Goal: Transaction & Acquisition: Obtain resource

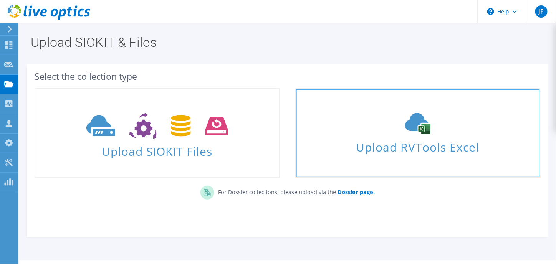
click at [370, 133] on icon at bounding box center [417, 124] width 115 height 22
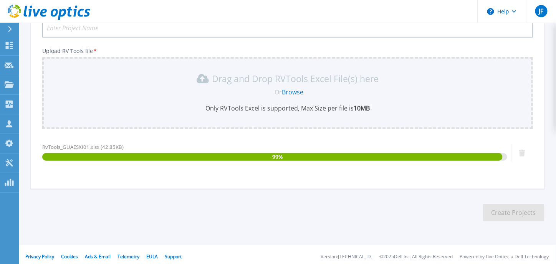
scroll to position [112, 0]
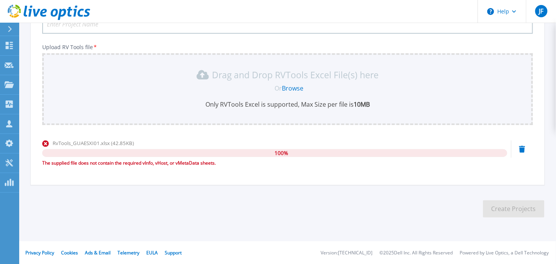
click at [291, 87] on link "Browse" at bounding box center [293, 88] width 22 height 8
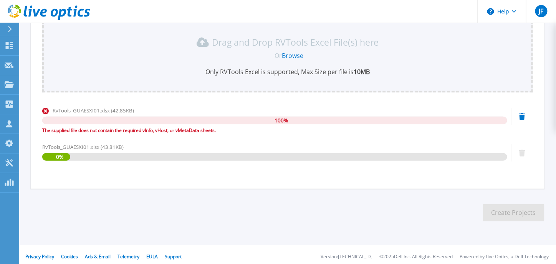
scroll to position [148, 0]
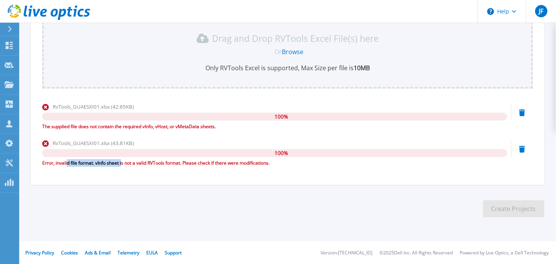
drag, startPoint x: 68, startPoint y: 164, endPoint x: 122, endPoint y: 166, distance: 54.6
click at [122, 166] on div "Error, invalid file format. vInfo sheet is not a valid RVTools format. Please c…" at bounding box center [274, 163] width 465 height 8
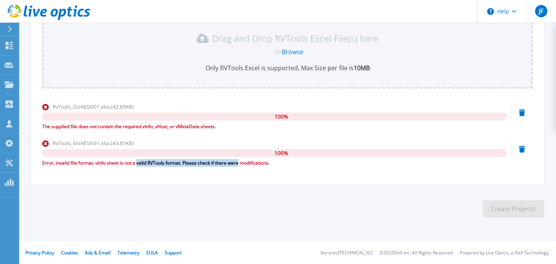
drag, startPoint x: 138, startPoint y: 163, endPoint x: 239, endPoint y: 167, distance: 101.2
click at [239, 167] on div "RvTools_GUAESXI01.xlsx (43.81KB) 100 % Error, invalid file format. vInfo sheet …" at bounding box center [274, 156] width 465 height 33
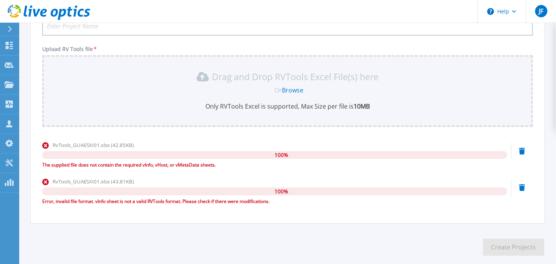
click at [301, 90] on link "Browse" at bounding box center [293, 90] width 22 height 8
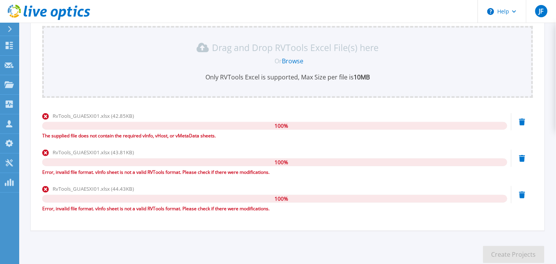
scroll to position [185, 0]
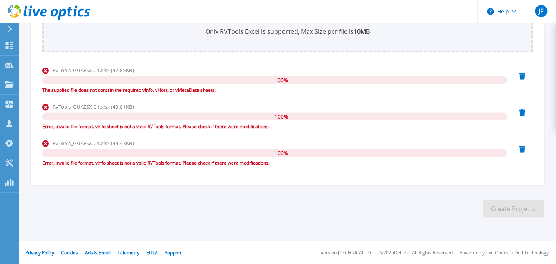
click at [521, 76] on icon at bounding box center [523, 76] width 6 height 7
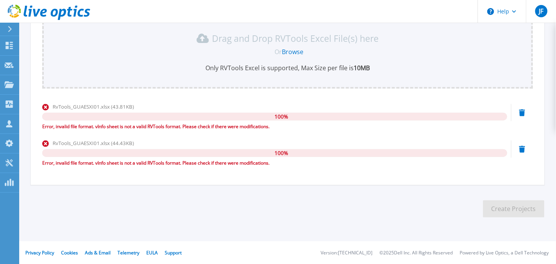
click at [524, 112] on icon at bounding box center [523, 113] width 6 height 7
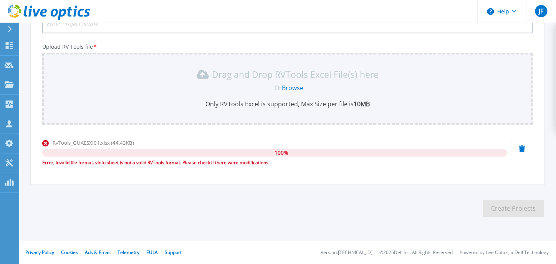
scroll to position [112, 0]
click at [523, 153] on div "RvTools_GUAESXI01.xlsx (44.43KB) 100 % Error, invalid file format. vInfo sheet …" at bounding box center [287, 156] width 491 height 33
click at [521, 148] on icon at bounding box center [523, 149] width 6 height 7
click at [524, 147] on icon at bounding box center [523, 149] width 6 height 7
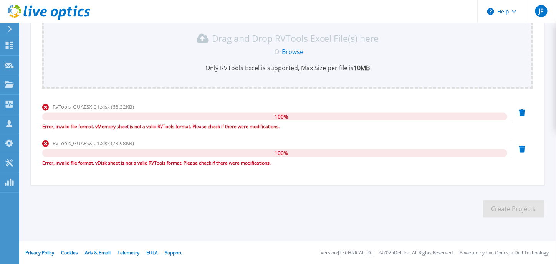
click at [520, 115] on icon at bounding box center [523, 113] width 6 height 7
click at [521, 111] on icon at bounding box center [523, 113] width 6 height 7
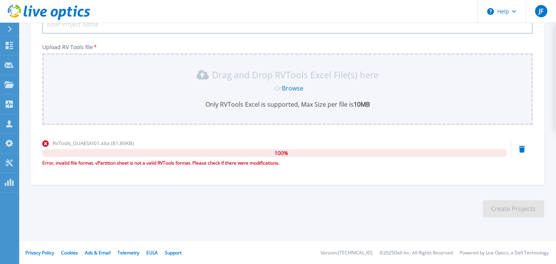
click at [523, 149] on icon at bounding box center [523, 149] width 6 height 7
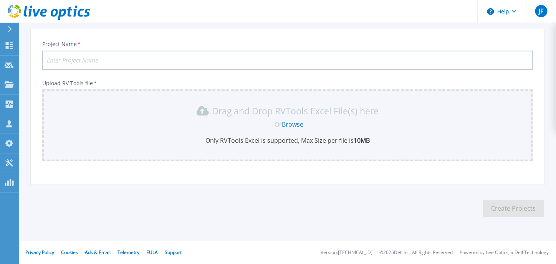
scroll to position [75, 0]
click at [294, 123] on link "Browse" at bounding box center [293, 125] width 22 height 8
click at [300, 123] on link "Browse" at bounding box center [293, 125] width 22 height 8
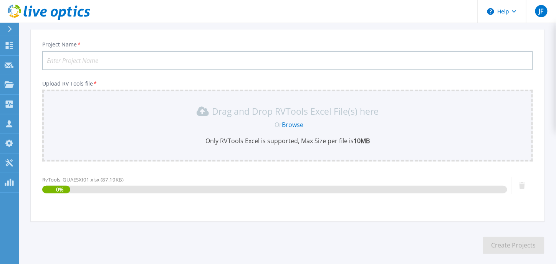
scroll to position [112, 0]
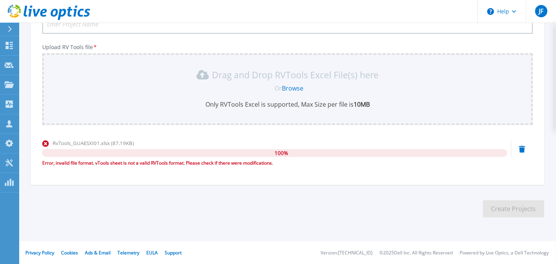
click at [521, 148] on icon at bounding box center [523, 149] width 6 height 7
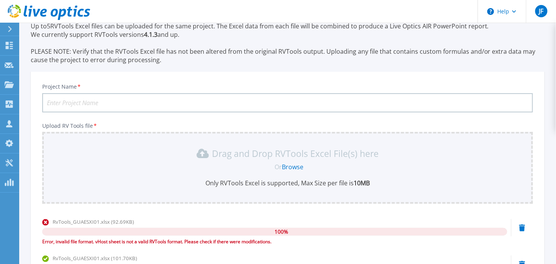
scroll to position [0, 0]
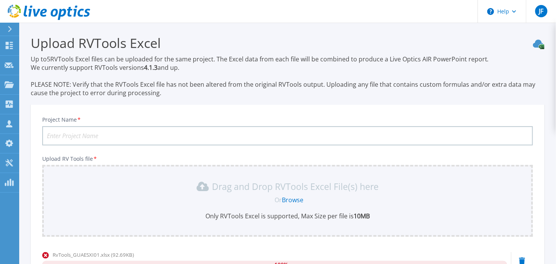
click at [149, 133] on input "Project Name *" at bounding box center [287, 135] width 491 height 19
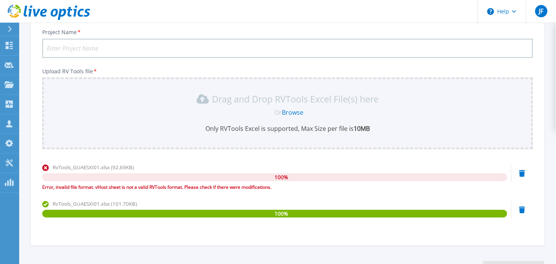
scroll to position [71, 0]
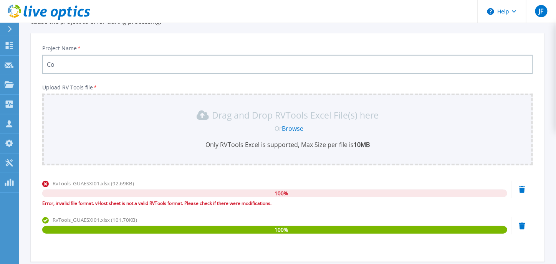
type input "C"
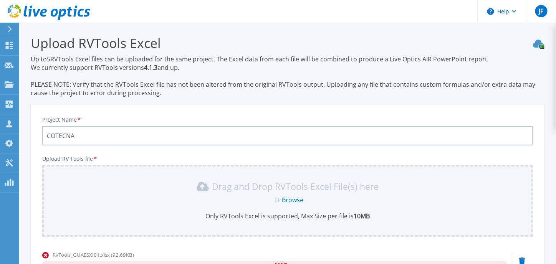
scroll to position [77, 0]
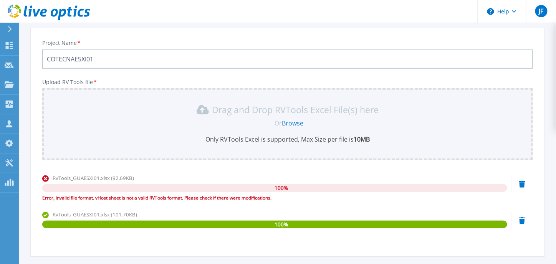
type input "COTECNAESXI01"
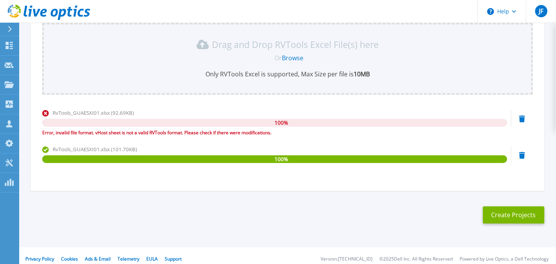
scroll to position [148, 0]
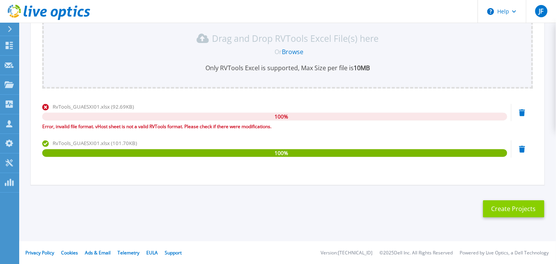
click at [505, 211] on button "Create Projects" at bounding box center [513, 209] width 61 height 17
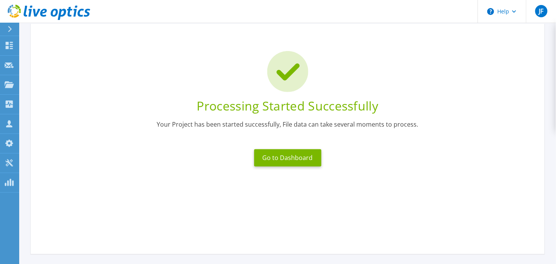
scroll to position [0, 0]
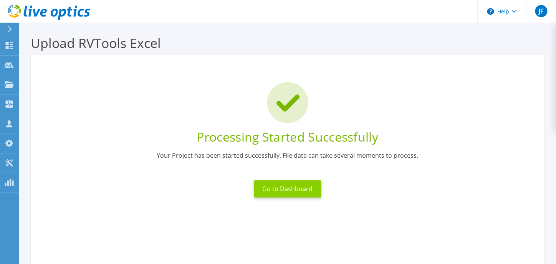
click at [272, 189] on button "Go to Dashboard" at bounding box center [287, 189] width 67 height 17
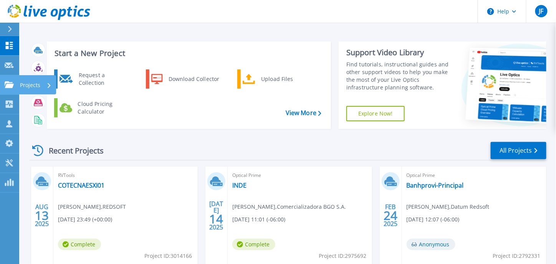
click at [6, 84] on icon at bounding box center [9, 84] width 9 height 7
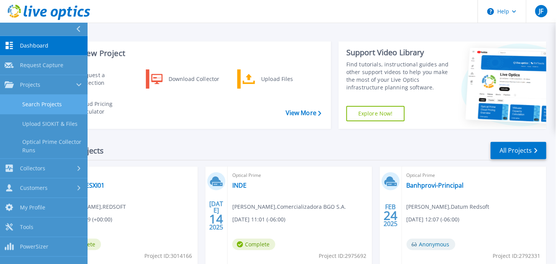
click at [46, 106] on link "Search Projects" at bounding box center [44, 105] width 88 height 20
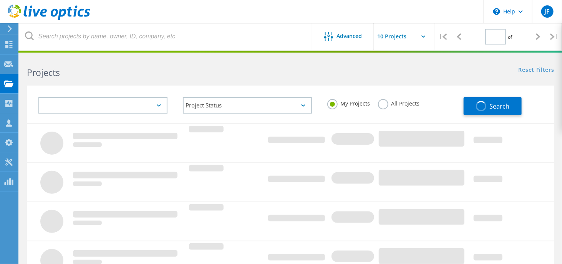
type input "1"
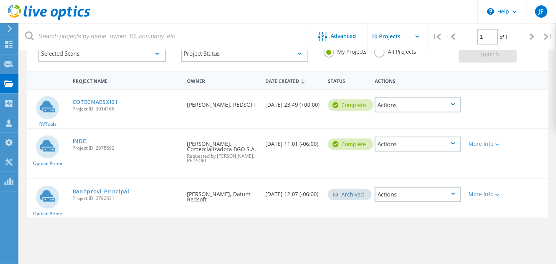
scroll to position [38, 0]
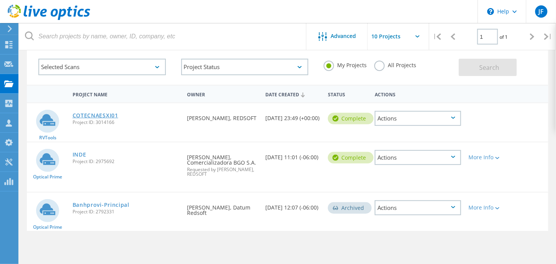
click at [89, 115] on link "COTECNAESXI01" at bounding box center [96, 115] width 46 height 5
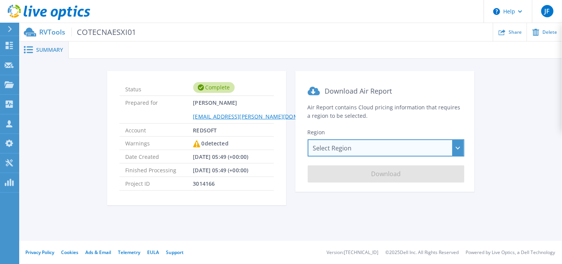
click at [357, 149] on div "Select Region [GEOGRAPHIC_DATA] ([GEOGRAPHIC_DATA]) [GEOGRAPHIC_DATA] ([GEOGRAP…" at bounding box center [386, 148] width 157 height 17
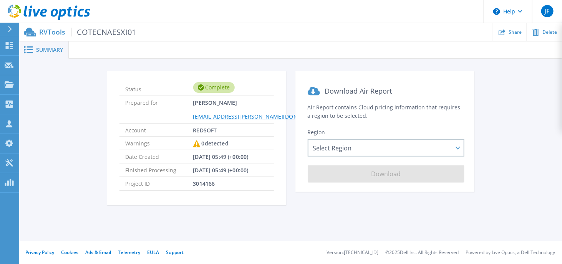
click at [304, 122] on section "Download Air Report Air Report contains Cloud pricing information that requires…" at bounding box center [385, 131] width 179 height 121
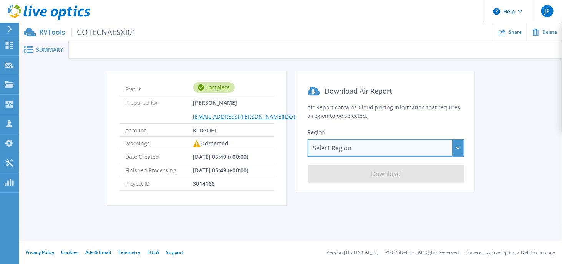
click at [321, 143] on div "Select Region [GEOGRAPHIC_DATA] ([GEOGRAPHIC_DATA]) [GEOGRAPHIC_DATA] ([GEOGRAP…" at bounding box center [386, 148] width 157 height 17
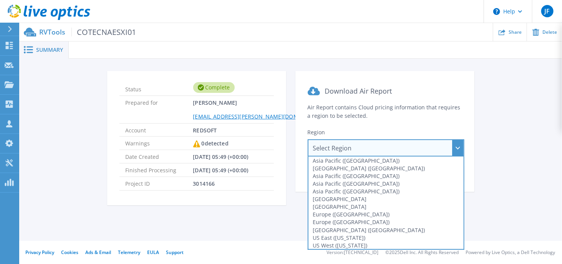
click at [263, 169] on li "Finished Processing [DATE] 05:49 (+00:00)" at bounding box center [197, 170] width 154 height 13
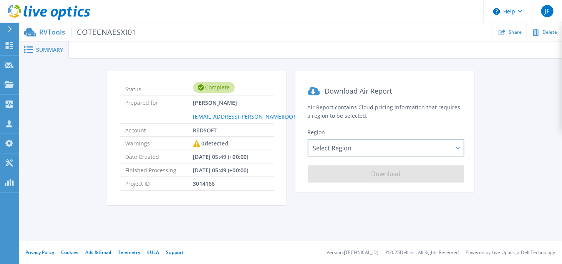
click at [47, 33] on p "RVTools COTECNAESXI01" at bounding box center [87, 32] width 97 height 9
click at [103, 31] on span "COTECNAESXI01" at bounding box center [103, 32] width 65 height 9
click at [35, 51] on span at bounding box center [27, 49] width 17 height 7
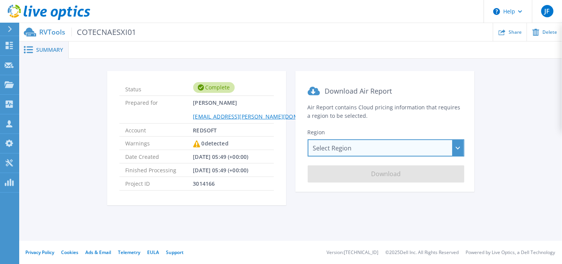
click at [389, 154] on div "Select Region Asia Pacific (Hong Kong) Asia Pacific (Mumbai) Asia Pacific (Seou…" at bounding box center [386, 148] width 157 height 17
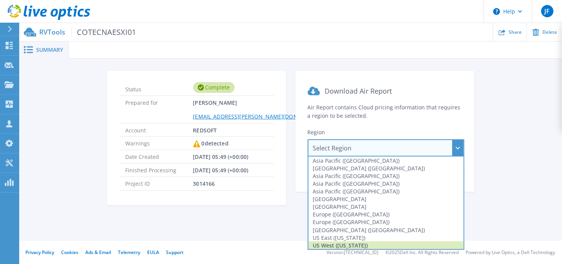
click at [383, 242] on div "US West (California)" at bounding box center [386, 246] width 155 height 8
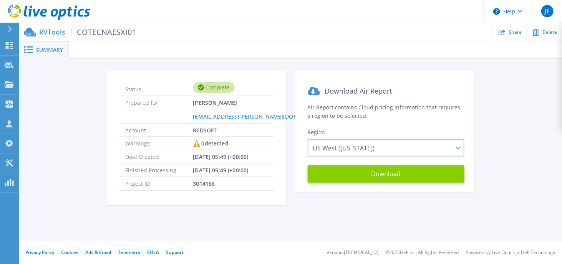
click at [384, 175] on button "Download" at bounding box center [386, 174] width 157 height 17
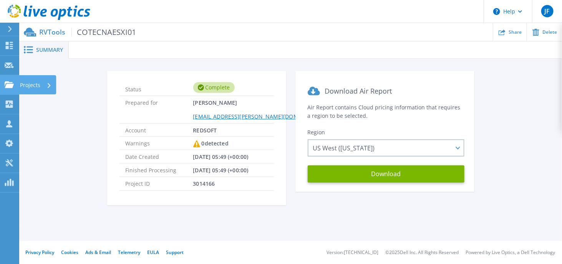
click at [10, 79] on link "Projects Projects" at bounding box center [9, 85] width 19 height 20
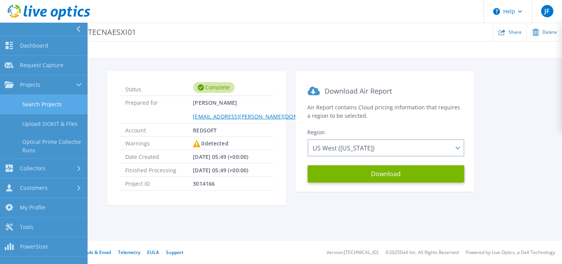
click at [36, 105] on link "Search Projects" at bounding box center [44, 105] width 88 height 20
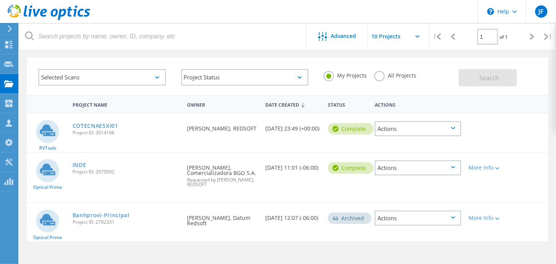
scroll to position [38, 0]
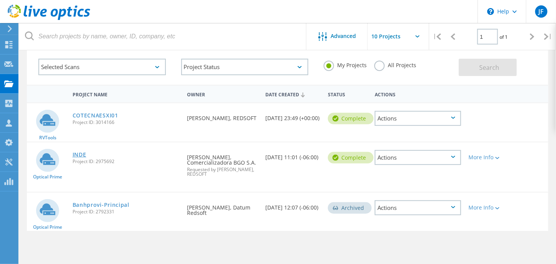
click at [79, 154] on link "INDE" at bounding box center [80, 154] width 14 height 5
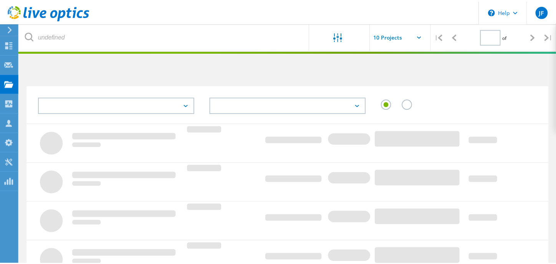
scroll to position [38, 0]
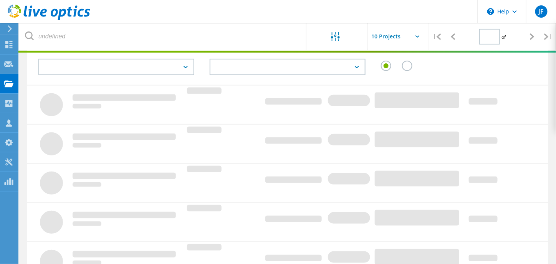
type input "1"
